Goal: Task Accomplishment & Management: Use online tool/utility

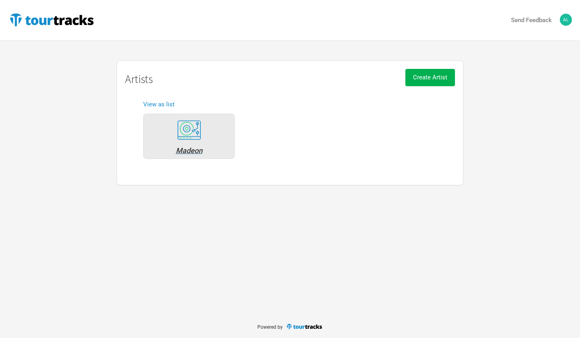
click at [185, 148] on div "Madeon" at bounding box center [189, 150] width 83 height 7
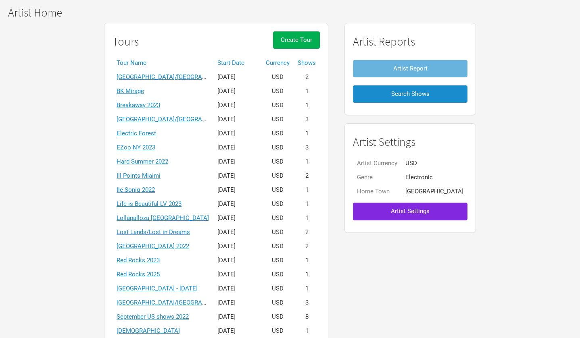
scroll to position [151, 0]
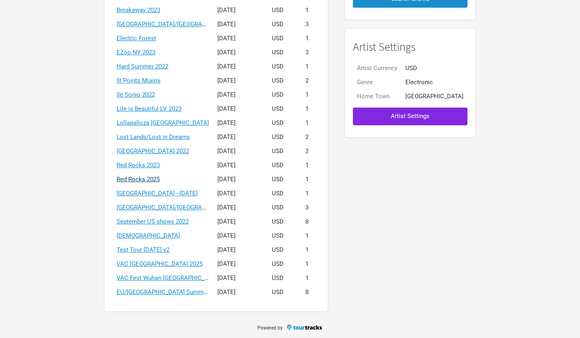
click at [160, 180] on link "Red Rocks 2025" at bounding box center [138, 179] width 43 height 7
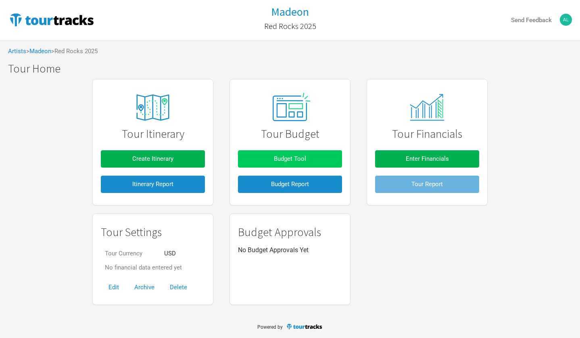
click at [280, 156] on span "Budget Tool" at bounding box center [290, 158] width 32 height 7
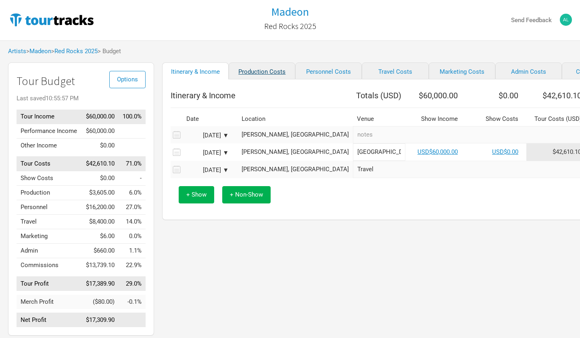
click at [248, 75] on link "Production Costs" at bounding box center [262, 70] width 67 height 17
select select "Shows"
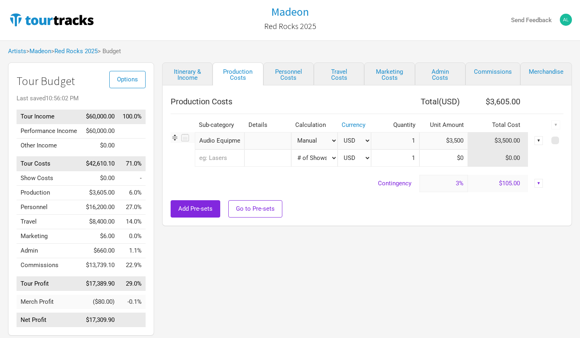
click at [457, 141] on input "$3,500" at bounding box center [443, 140] width 48 height 17
click at [440, 142] on input "$3,500" at bounding box center [443, 140] width 48 height 17
type input "$0"
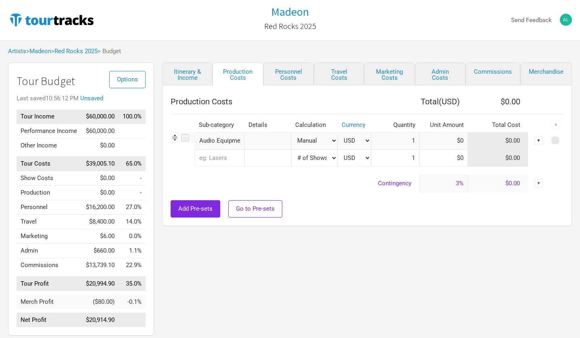
click at [417, 222] on div "Production Costs Total ( USD ) $0.00 Sub-category Details Calculation Currency …" at bounding box center [367, 155] width 410 height 141
click at [287, 75] on link "Personnel Costs" at bounding box center [288, 73] width 50 height 23
select select "Shows"
select select "Total Days"
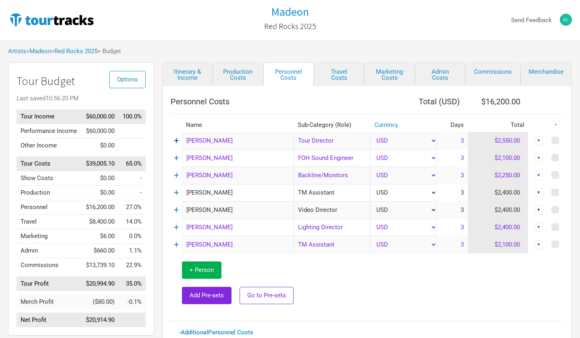
click at [175, 141] on link "+" at bounding box center [176, 140] width 5 height 10
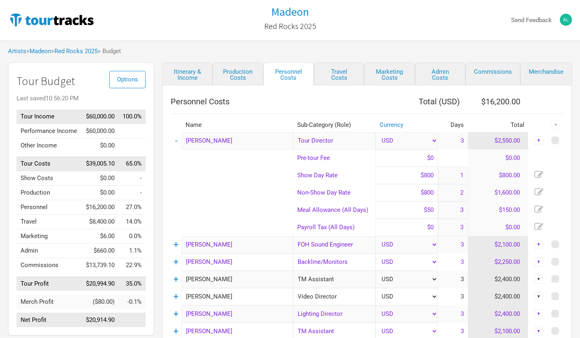
click at [177, 140] on td "-" at bounding box center [176, 140] width 11 height 17
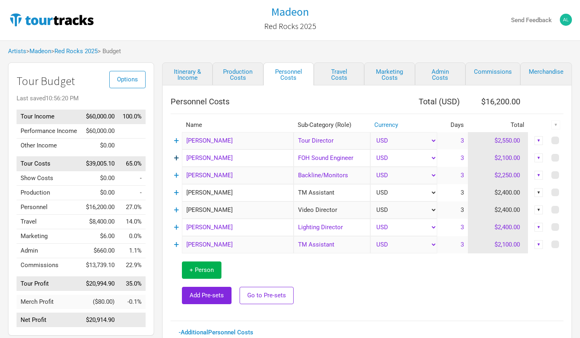
click at [177, 158] on link "+" at bounding box center [176, 158] width 5 height 10
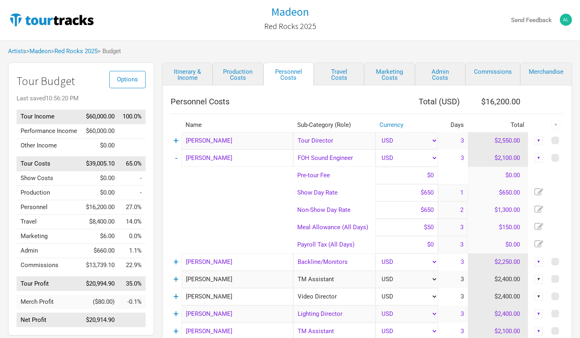
click at [462, 210] on input "2" at bounding box center [453, 210] width 30 height 17
click at [200, 71] on link "Itinerary & Income" at bounding box center [187, 73] width 50 height 23
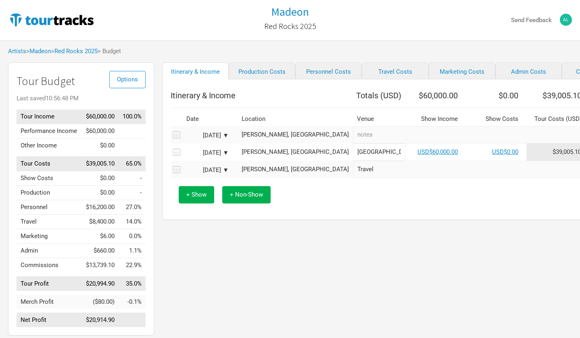
click at [176, 139] on icon at bounding box center [176, 134] width 10 height 11
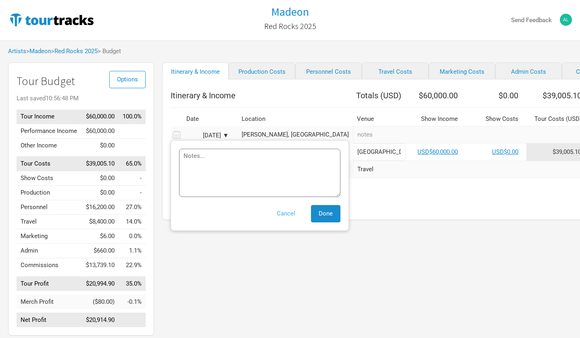
click at [289, 219] on button "Cancel" at bounding box center [286, 213] width 34 height 17
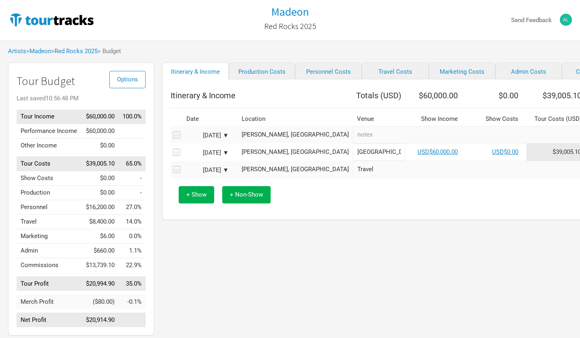
click at [226, 139] on div "[DATE] ▼" at bounding box center [206, 136] width 44 height 6
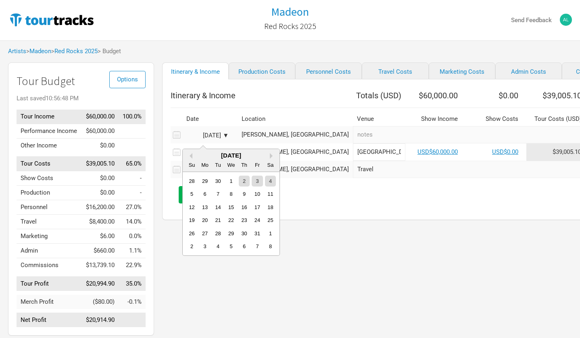
click at [226, 139] on div "[DATE] ▼" at bounding box center [206, 136] width 44 height 6
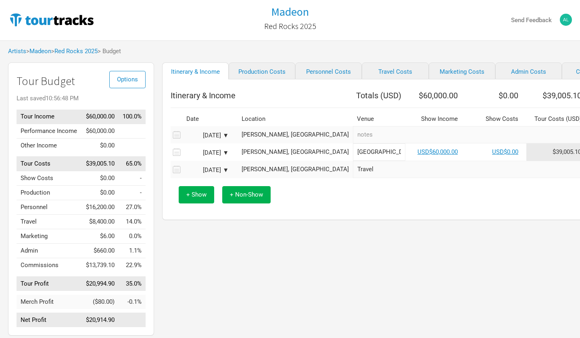
click at [381, 242] on div "Itinerary & Income Production Costs Personnel Costs Travel Costs Marketing Cost…" at bounding box center [420, 200] width 533 height 277
click at [218, 139] on div "[DATE] ▼" at bounding box center [206, 136] width 44 height 6
click at [329, 220] on div "Itinerary & Income Totals ( USD ) $60,000.00 $0.00 $39,005.10 $20,994.90 Date L…" at bounding box center [428, 149] width 533 height 141
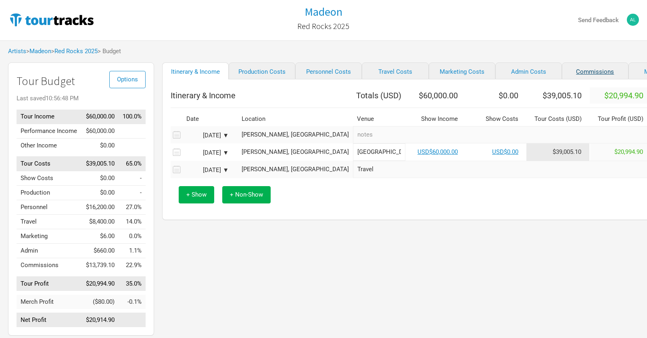
click at [562, 70] on link "Commissions" at bounding box center [595, 70] width 67 height 17
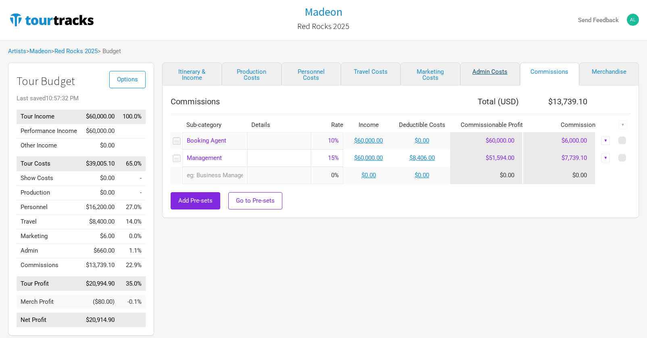
click at [500, 69] on link "Admin Costs" at bounding box center [490, 73] width 60 height 23
select select "Shows"
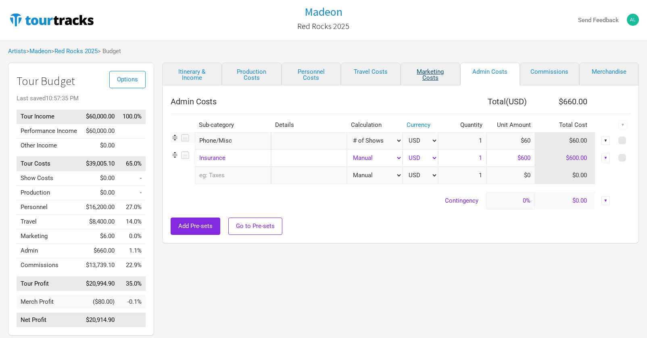
click at [439, 76] on link "Marketing Costs" at bounding box center [430, 73] width 60 height 23
select select "Shows"
select select "% of Gross"
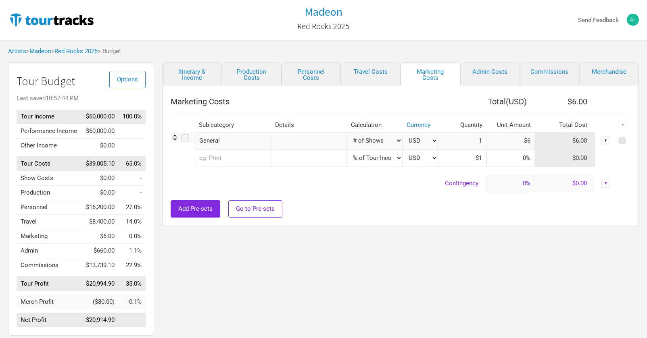
click at [521, 144] on input "$6" at bounding box center [510, 140] width 48 height 17
type input "$0"
click at [380, 71] on link "Travel Costs" at bounding box center [371, 73] width 60 height 23
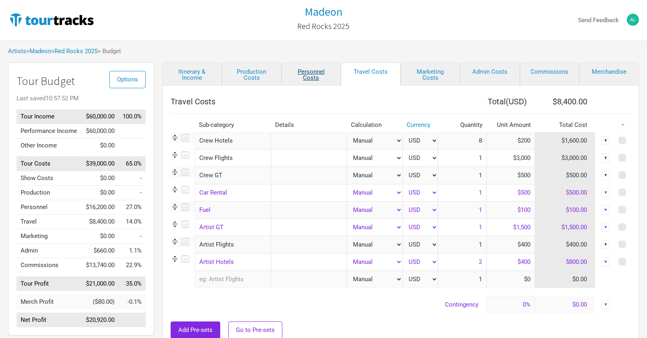
click at [304, 69] on link "Personnel Costs" at bounding box center [311, 73] width 60 height 23
select select "Shows"
select select "Total Days"
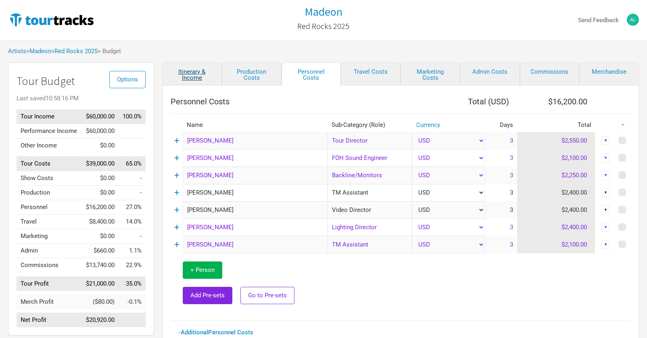
click at [201, 71] on link "Itinerary & Income" at bounding box center [192, 73] width 60 height 23
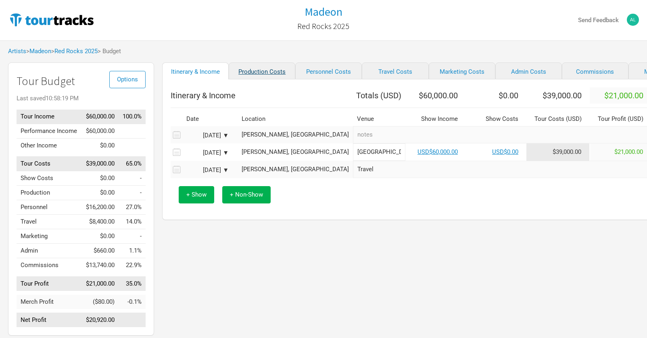
click at [256, 71] on link "Production Costs" at bounding box center [262, 70] width 67 height 17
select select "Shows"
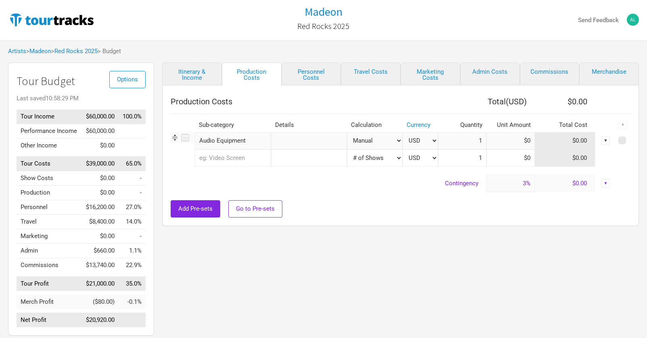
click at [230, 158] on input "text" at bounding box center [233, 158] width 76 height 17
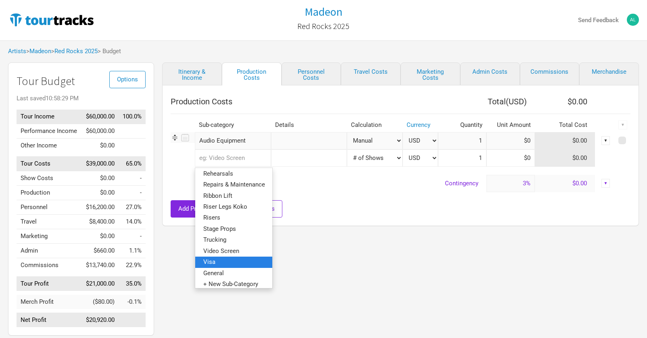
scroll to position [178, 0]
click at [233, 248] on span "Video Screen" at bounding box center [221, 251] width 36 height 7
select select "Shows"
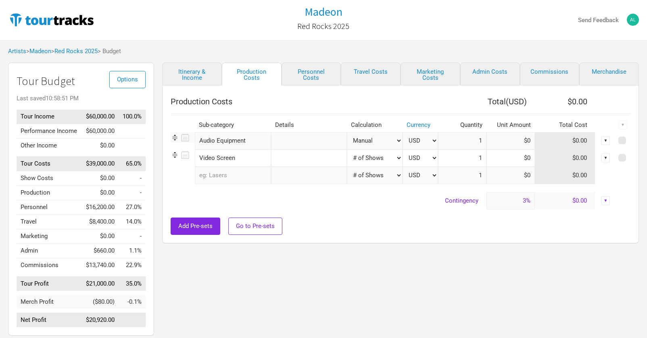
click at [178, 154] on img at bounding box center [175, 155] width 8 height 8
drag, startPoint x: 247, startPoint y: 159, endPoint x: 192, endPoint y: 157, distance: 55.3
click at [192, 157] on tr "Video Screen 1 result. Use up and down arrow keys to navigate. Video Screen Man…" at bounding box center [401, 158] width 460 height 17
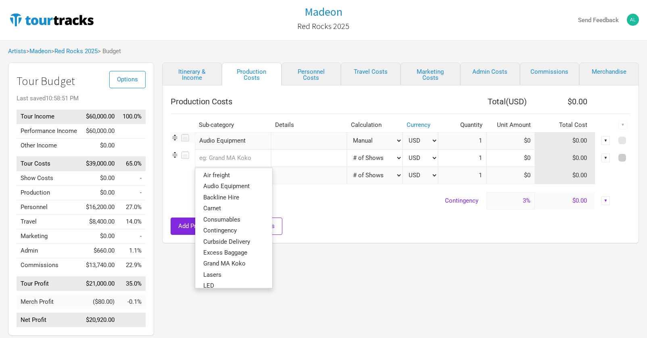
select select "Shows"
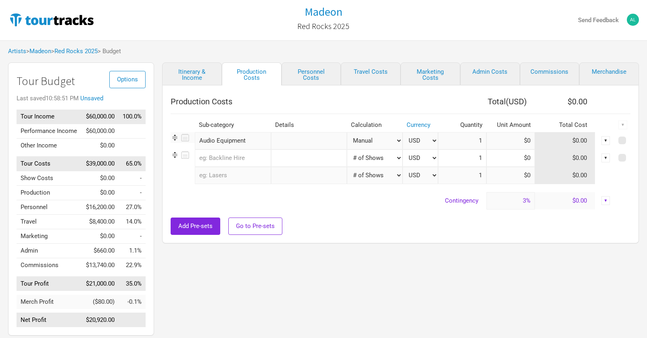
click at [579, 156] on span at bounding box center [622, 158] width 8 height 8
click at [579, 156] on input "checkbox" at bounding box center [632, 158] width 5 height 5
checkbox input "true"
click at [579, 185] on table "Production Costs Total ( USD ) $0.00 Sub-category Details Calculation Currency …" at bounding box center [401, 152] width 460 height 116
click at [579, 123] on div "▼" at bounding box center [622, 125] width 9 height 9
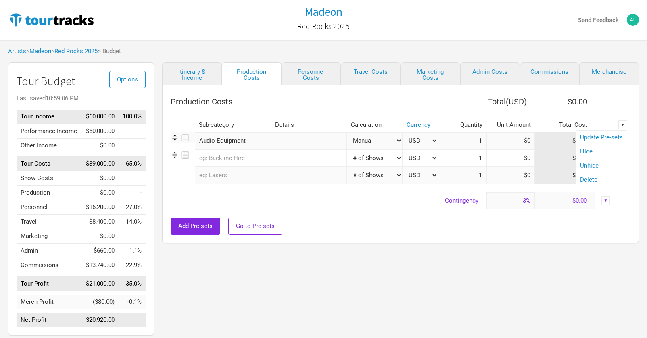
click at [579, 183] on div "Delete" at bounding box center [601, 180] width 51 height 14
click at [579, 140] on span at bounding box center [622, 141] width 8 height 8
click at [579, 140] on input "checkbox" at bounding box center [632, 140] width 5 height 5
checkbox input "true"
click at [579, 124] on div "▼" at bounding box center [622, 125] width 9 height 9
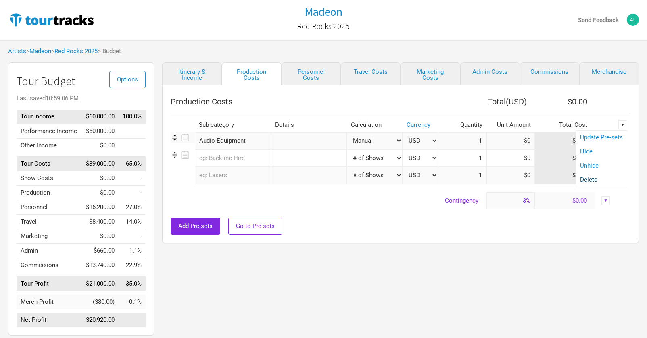
click at [579, 178] on link "Delete" at bounding box center [601, 180] width 43 height 6
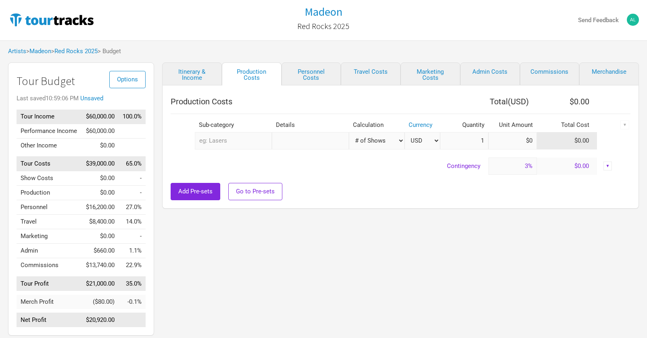
click at [290, 184] on div "Add Pre-sets Go to Pre-sets" at bounding box center [401, 191] width 460 height 17
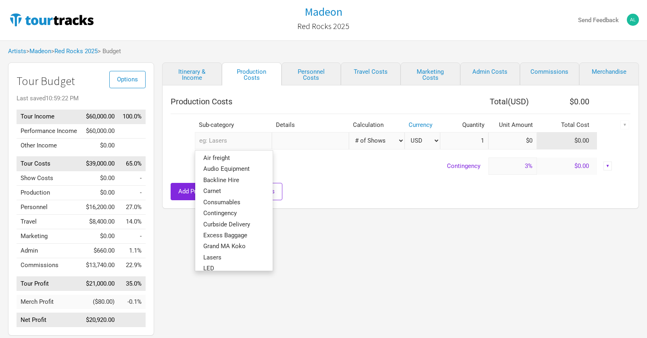
click at [233, 143] on input "text" at bounding box center [233, 140] width 77 height 17
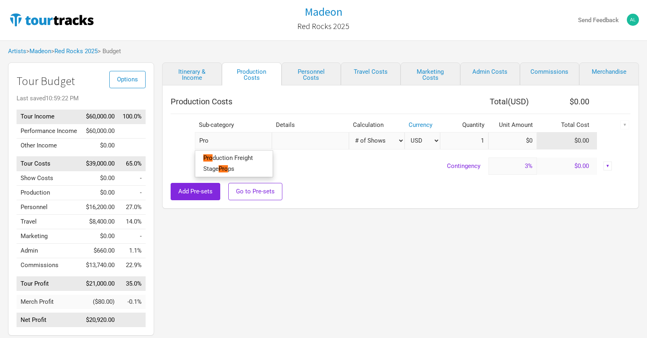
type input "Prod"
type input "Produ"
type input "Produc"
type input "Product"
type input "Producti"
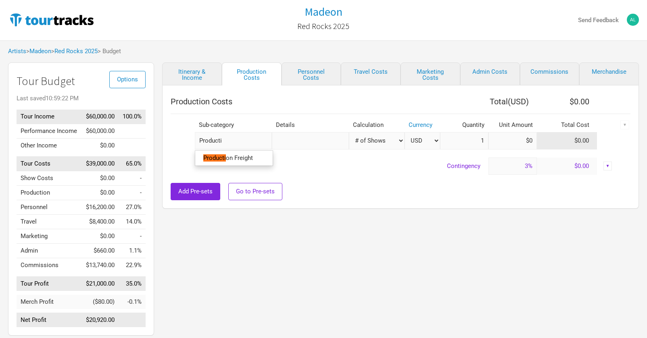
type input "Productio"
type input "Production"
type input "Production overage"
click at [310, 170] on tbody "Production overage New Subcategory New Subcategory Manual # of Shows # of Show …" at bounding box center [401, 153] width 460 height 43
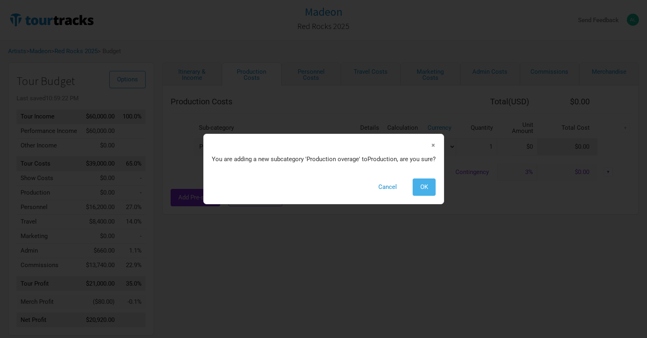
click at [419, 187] on button "OK" at bounding box center [423, 187] width 23 height 17
select select "Shows"
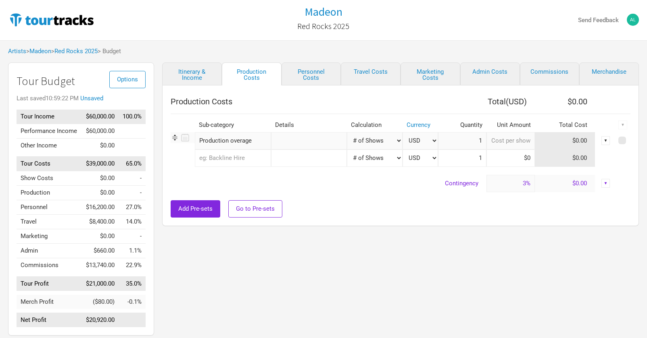
click at [519, 143] on input at bounding box center [510, 140] width 48 height 17
type input "$30,000"
click at [517, 220] on div "Production Costs Total ( USD ) $30,900.00 Sub-category Details Calculation Curr…" at bounding box center [400, 155] width 477 height 141
click at [205, 73] on link "Itinerary & Income" at bounding box center [192, 73] width 60 height 23
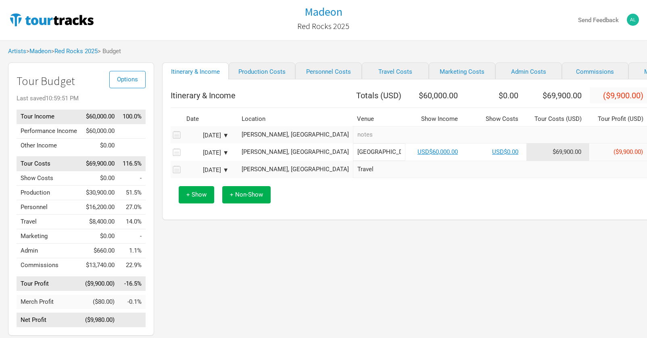
checkbox input "true"
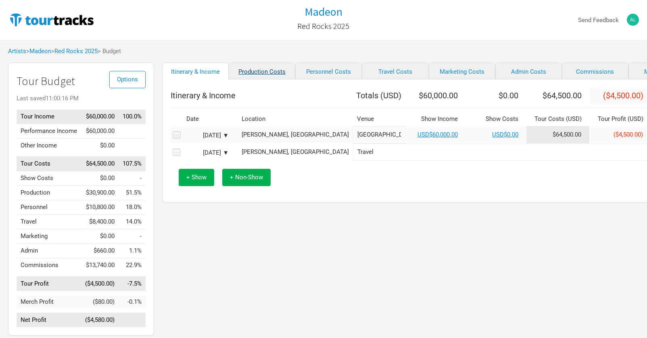
click at [259, 70] on link "Production Costs" at bounding box center [262, 70] width 67 height 17
select select "Shows"
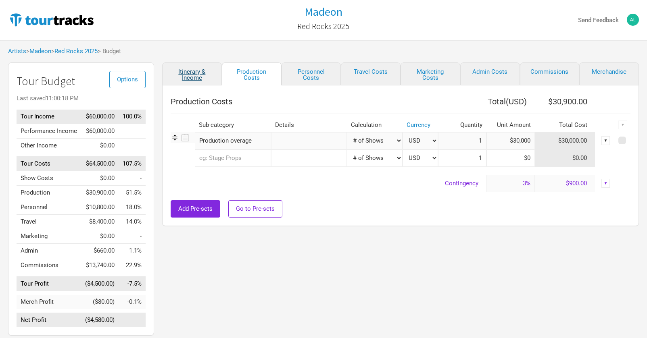
click at [198, 69] on link "Itinerary & Income" at bounding box center [192, 73] width 60 height 23
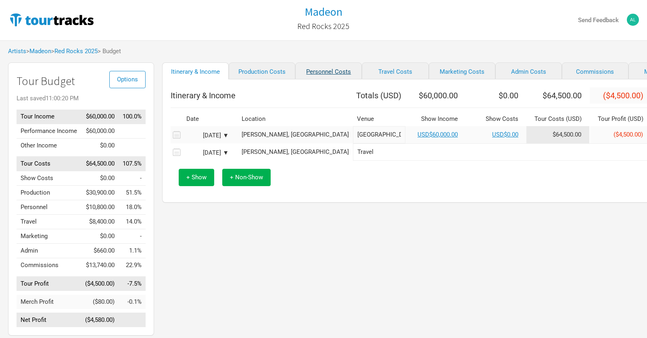
click at [314, 71] on link "Personnel Costs" at bounding box center [328, 70] width 67 height 17
select select "Shows"
select select "Total Days"
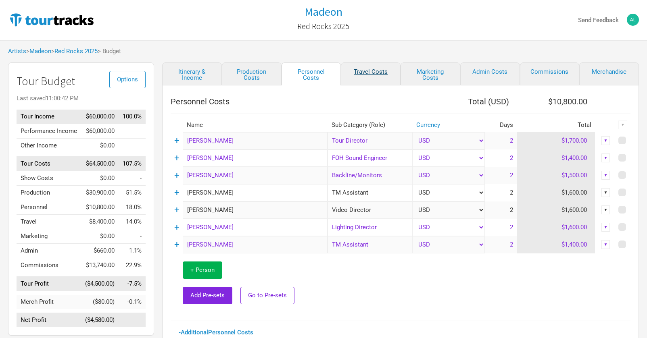
click at [363, 73] on link "Travel Costs" at bounding box center [371, 73] width 60 height 23
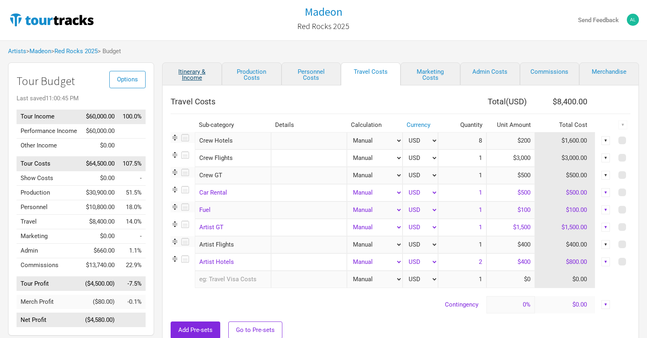
click at [214, 75] on link "Itinerary & Income" at bounding box center [192, 73] width 60 height 23
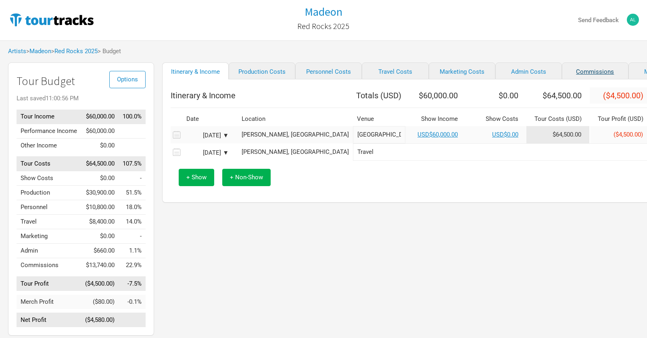
click at [569, 72] on link "Commissions" at bounding box center [595, 70] width 67 height 17
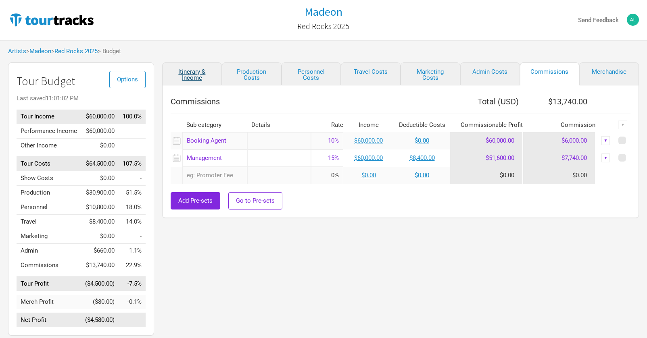
click at [194, 76] on link "Itinerary & Income" at bounding box center [192, 73] width 60 height 23
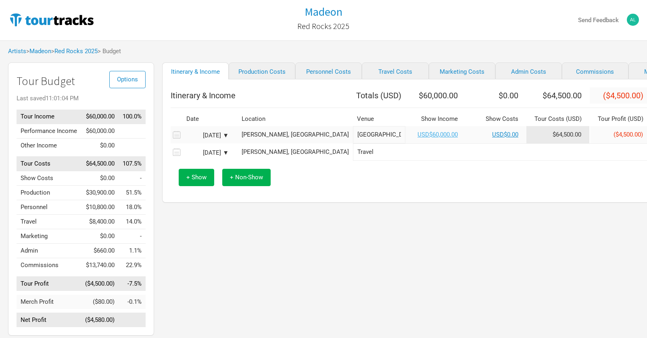
click at [417, 138] on link "USD$60,000.00" at bounding box center [437, 134] width 40 height 7
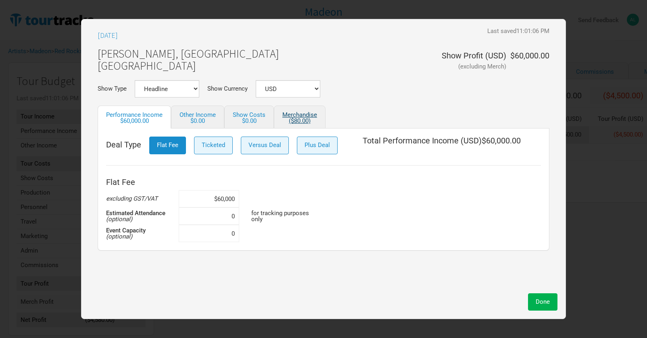
click at [311, 121] on div "($80.00)" at bounding box center [299, 121] width 35 height 6
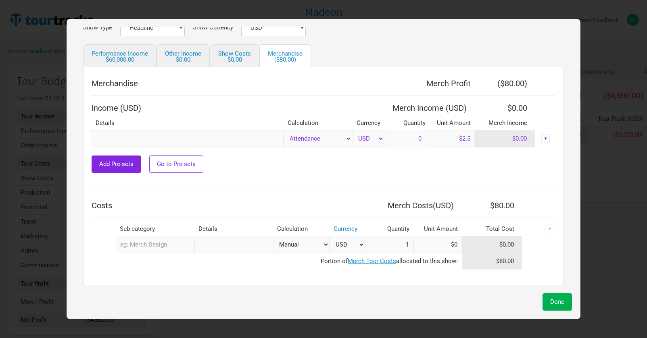
scroll to position [61, 0]
click at [136, 54] on link "Performance Income $60,000.00" at bounding box center [119, 56] width 73 height 23
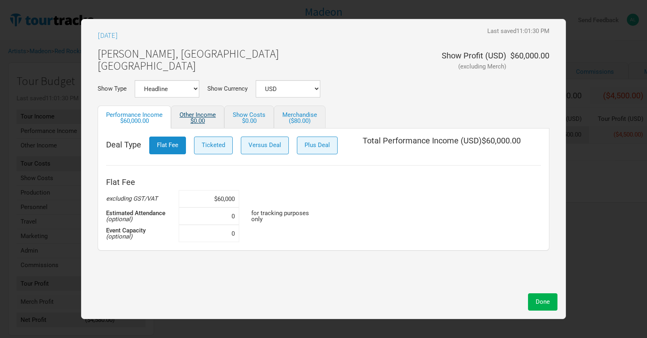
click at [199, 120] on div "$0.00" at bounding box center [197, 121] width 36 height 6
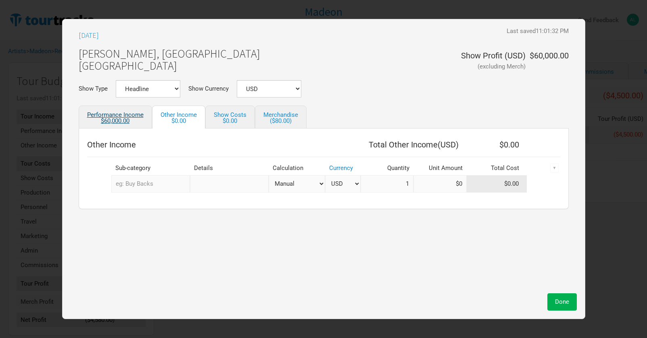
click at [115, 114] on link "Performance Income $60,000.00" at bounding box center [115, 117] width 73 height 23
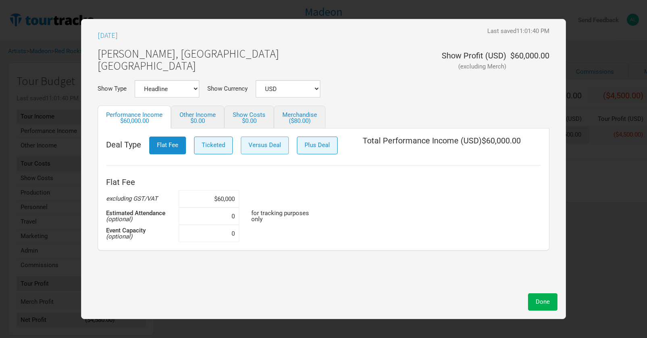
click at [262, 142] on span "Versus Deal" at bounding box center [264, 145] width 33 height 7
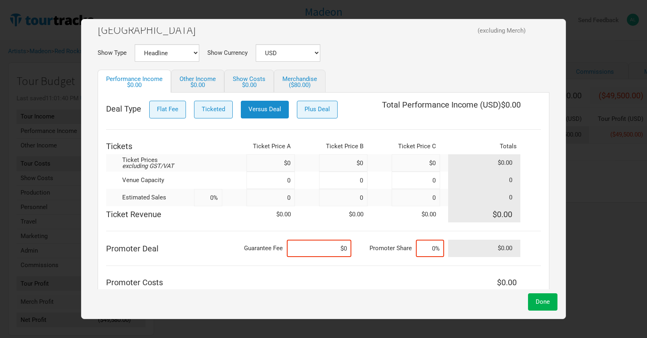
scroll to position [37, 0]
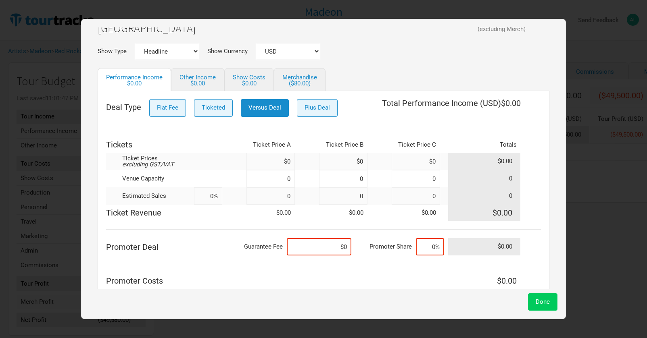
click at [539, 302] on span "Done" at bounding box center [542, 301] width 14 height 7
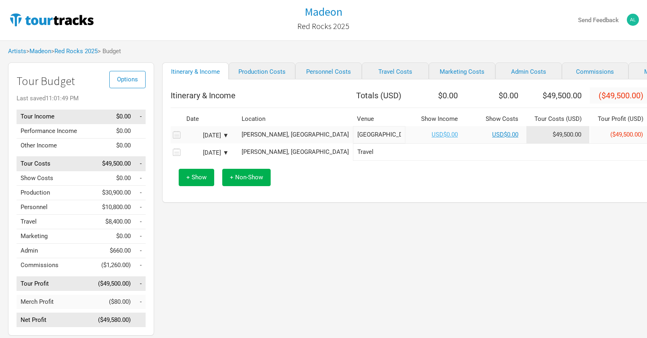
click at [431, 138] on link "USD$0.00" at bounding box center [444, 134] width 26 height 7
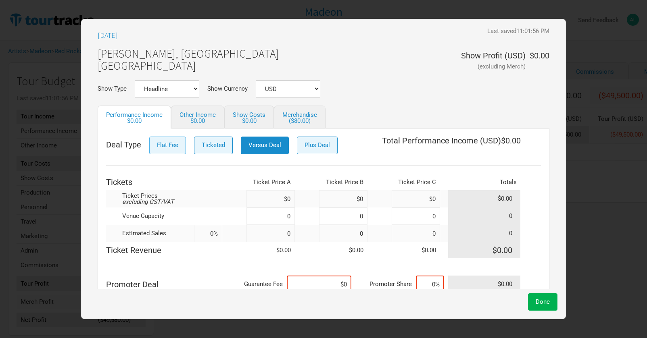
click at [168, 142] on span "Flat Fee" at bounding box center [167, 145] width 21 height 7
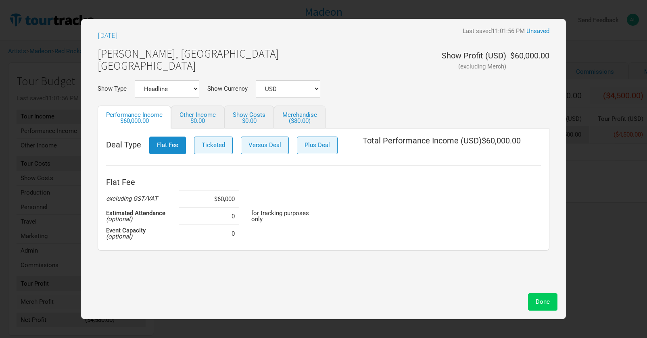
click at [546, 303] on span "Done" at bounding box center [542, 301] width 14 height 7
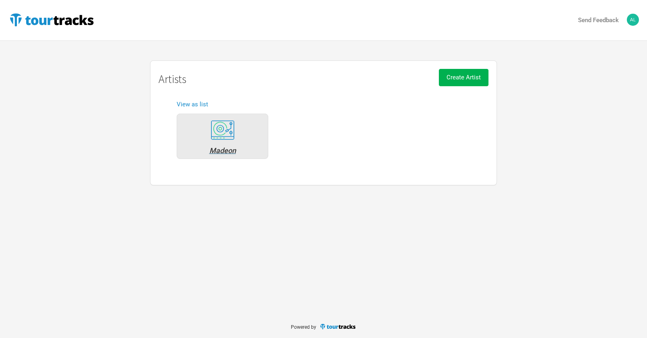
click at [230, 149] on div "Madeon" at bounding box center [222, 150] width 83 height 7
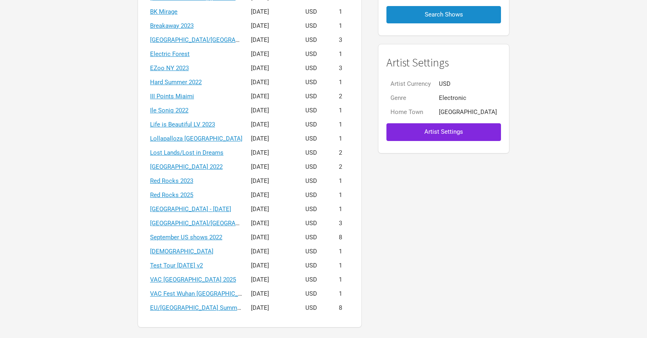
scroll to position [151, 0]
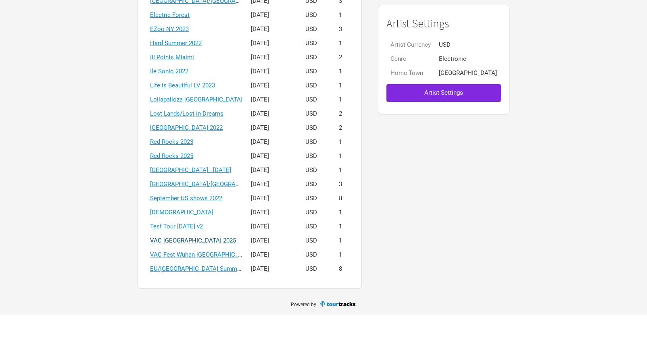
click at [197, 260] on link "VAC [GEOGRAPHIC_DATA] 2025" at bounding box center [193, 263] width 86 height 7
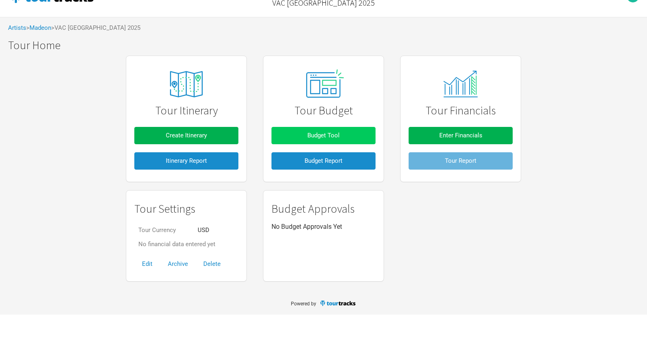
click at [308, 155] on span "Budget Tool" at bounding box center [323, 158] width 32 height 7
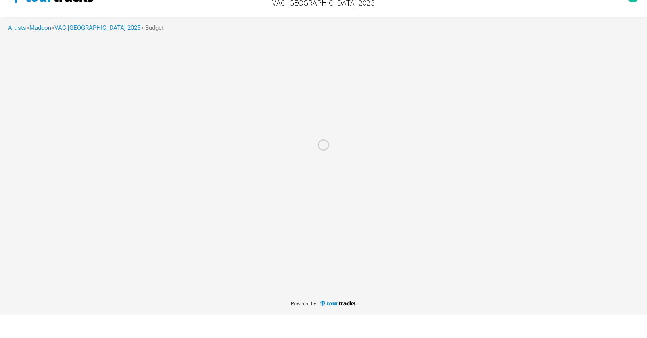
scroll to position [23, 0]
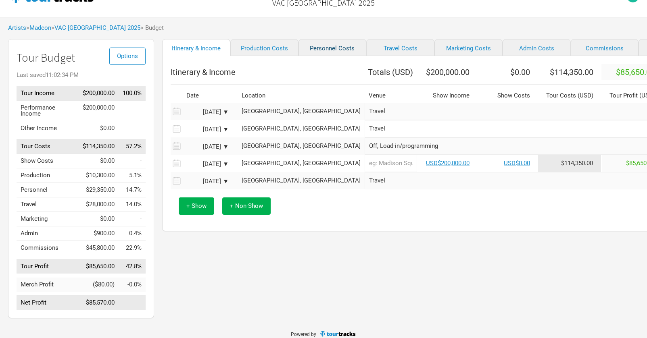
click at [316, 55] on link "Personnel Costs" at bounding box center [332, 47] width 68 height 17
select select "Shows"
select select "Total Days"
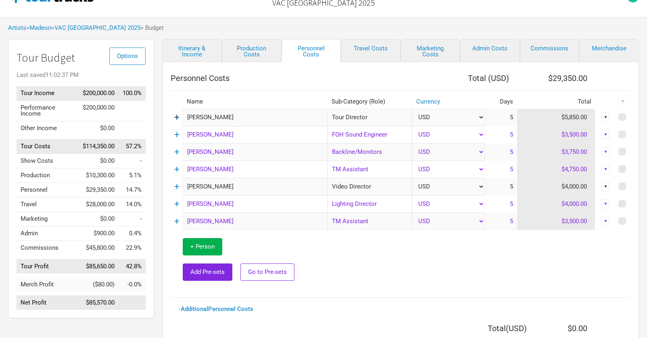
click at [177, 115] on link "+" at bounding box center [176, 117] width 5 height 10
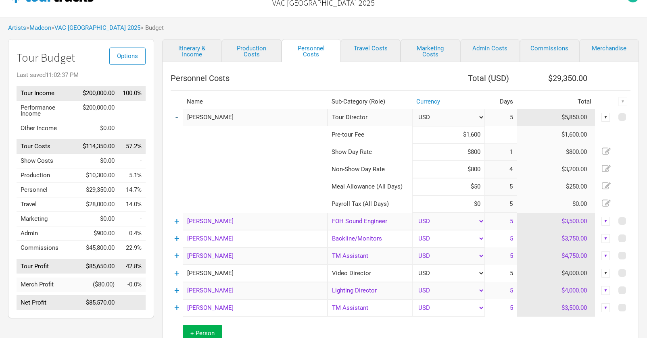
click at [177, 116] on link "-" at bounding box center [176, 117] width 2 height 10
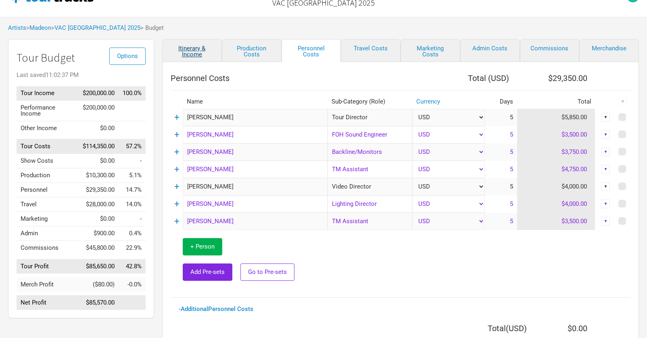
click at [190, 46] on link "Itinerary & Income" at bounding box center [192, 50] width 60 height 23
